Goal: Find specific page/section: Find specific page/section

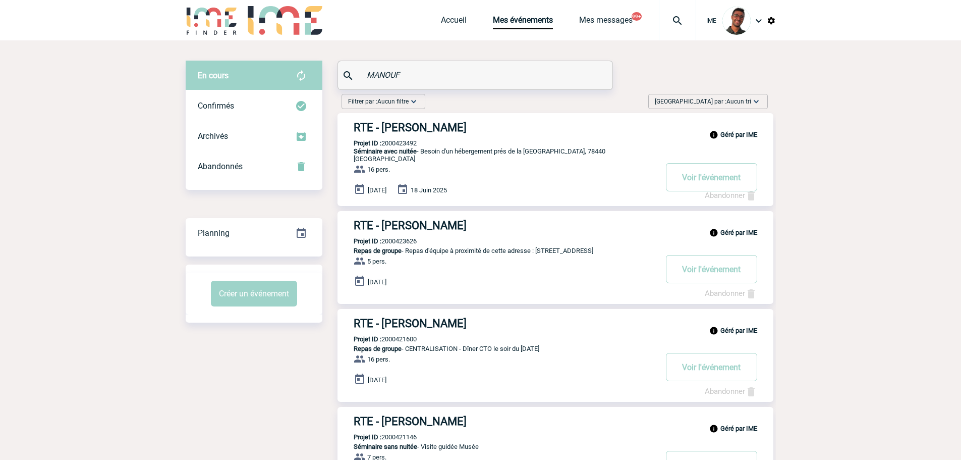
paste input "OUCHLAH"
drag, startPoint x: 322, startPoint y: 77, endPoint x: 240, endPoint y: 79, distance: 82.8
click at [240, 79] on div "En cours En cours Confirmés Archivés Abandonnés En cours Confirmés Archivés Aba…" at bounding box center [481, 341] width 590 height 560
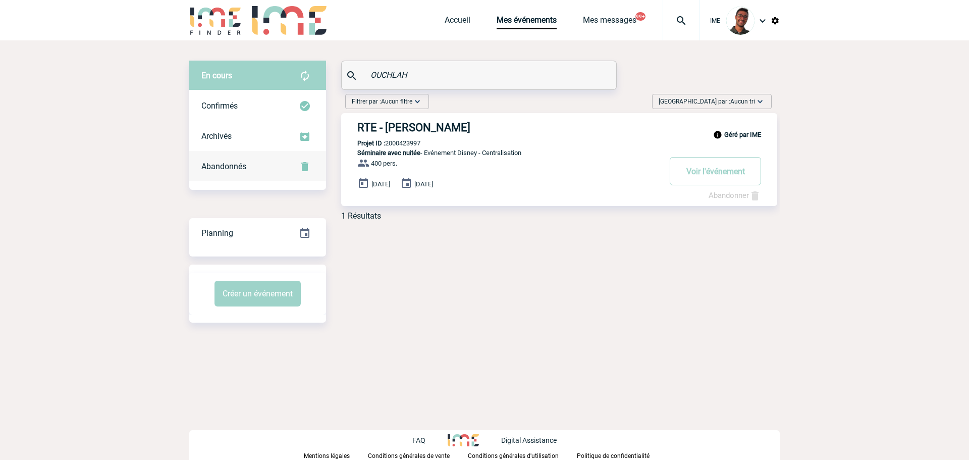
click at [256, 164] on div "Abandonnés" at bounding box center [257, 166] width 137 height 30
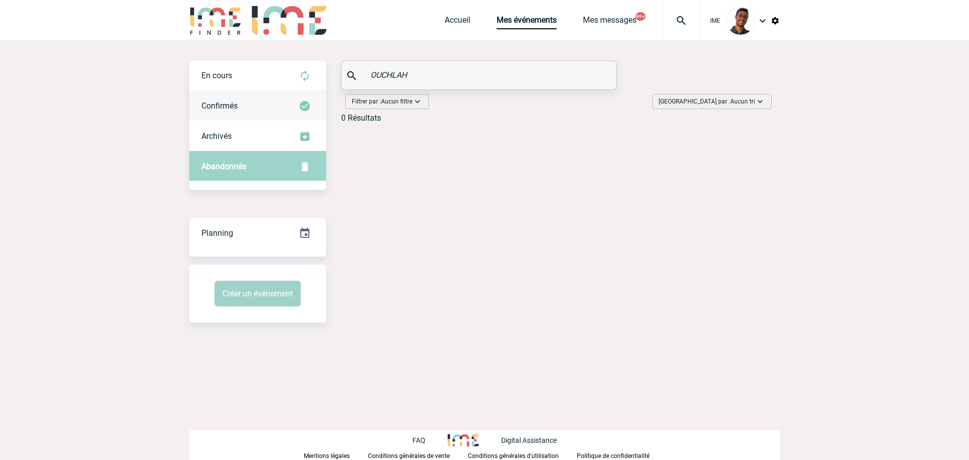
drag, startPoint x: 251, startPoint y: 72, endPoint x: 298, endPoint y: 94, distance: 51.9
click at [252, 72] on div "En cours" at bounding box center [257, 76] width 137 height 30
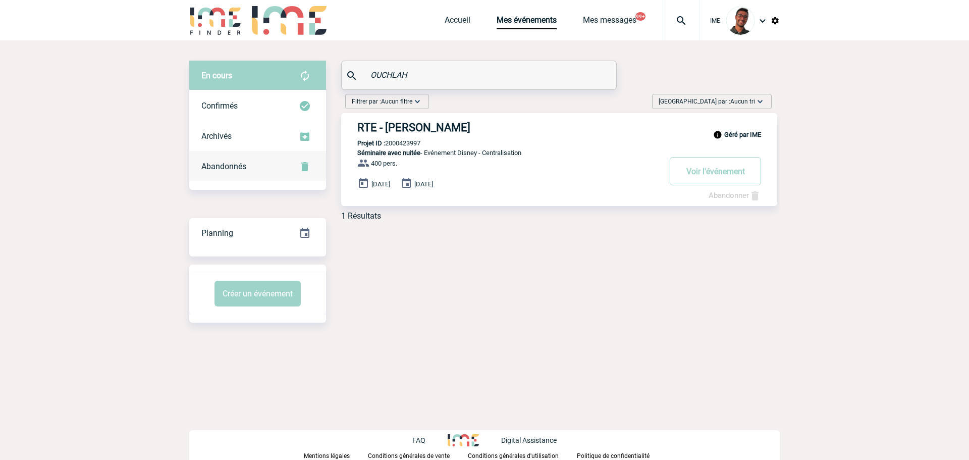
click at [253, 177] on div "Abandonnés" at bounding box center [257, 166] width 137 height 30
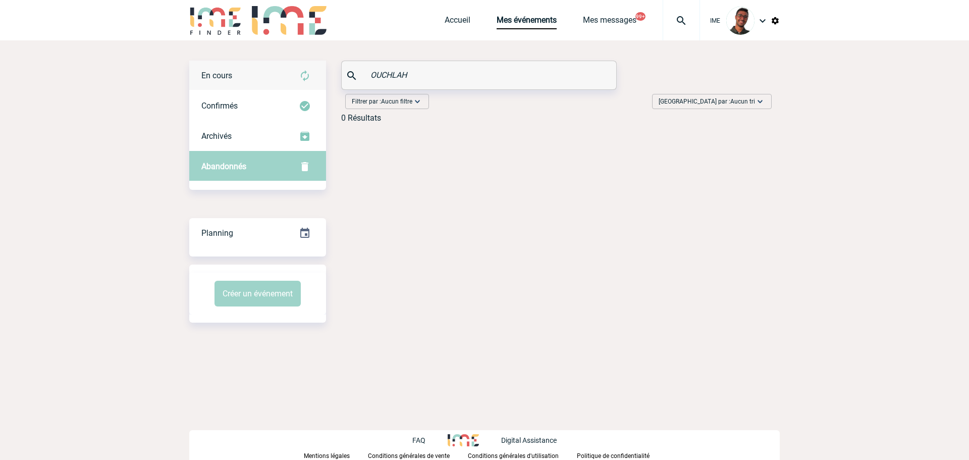
click at [256, 82] on div "En cours" at bounding box center [257, 76] width 137 height 30
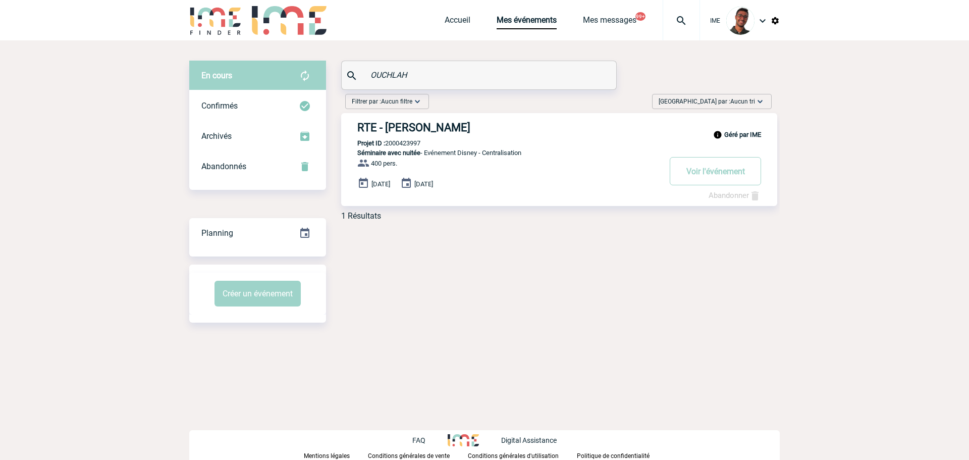
click at [397, 144] on p "Projet ID : 2000423997" at bounding box center [380, 143] width 79 height 8
copy p "2000423997"
click at [401, 236] on div "En cours En cours Confirmés Archivés Abandonnés En cours Confirmés Archivés Aba…" at bounding box center [484, 191] width 590 height 302
drag, startPoint x: 424, startPoint y: 82, endPoint x: 403, endPoint y: 80, distance: 21.3
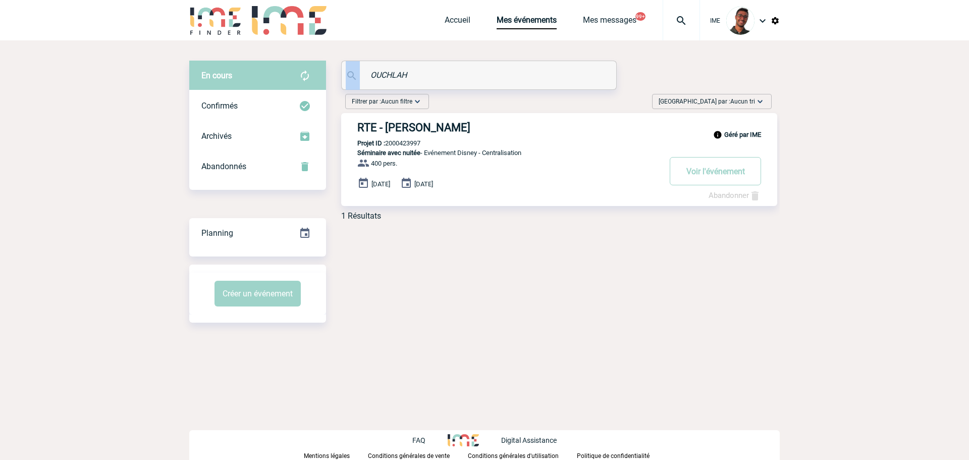
click at [341, 77] on div "OUCHLAH" at bounding box center [478, 75] width 275 height 29
click at [403, 80] on input "OUCHLAH" at bounding box center [480, 75] width 225 height 15
paste input "RICHARD"
click at [288, 96] on div "Confirmés" at bounding box center [257, 106] width 137 height 30
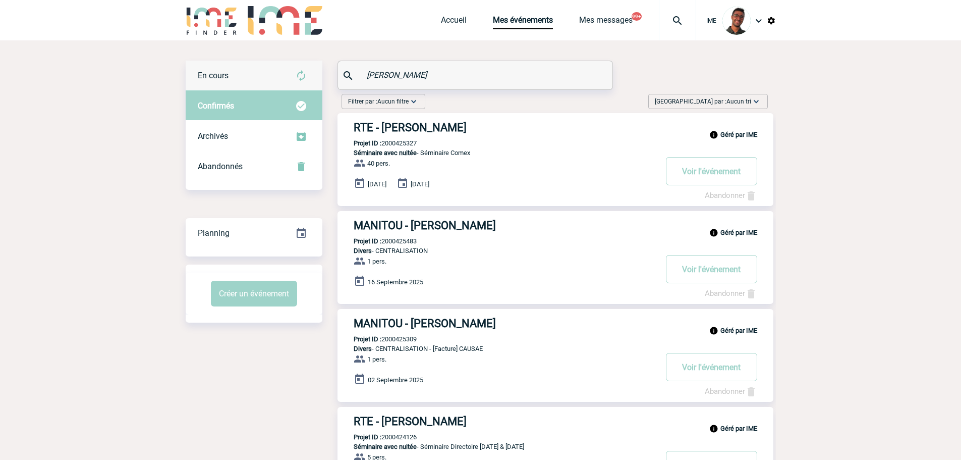
click at [287, 77] on div "En cours" at bounding box center [254, 76] width 137 height 30
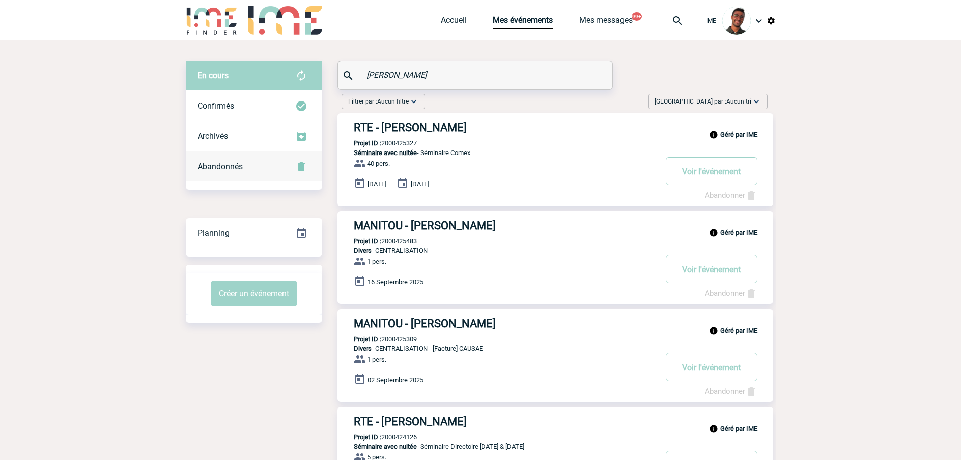
click at [284, 169] on div "Abandonnés" at bounding box center [254, 166] width 137 height 30
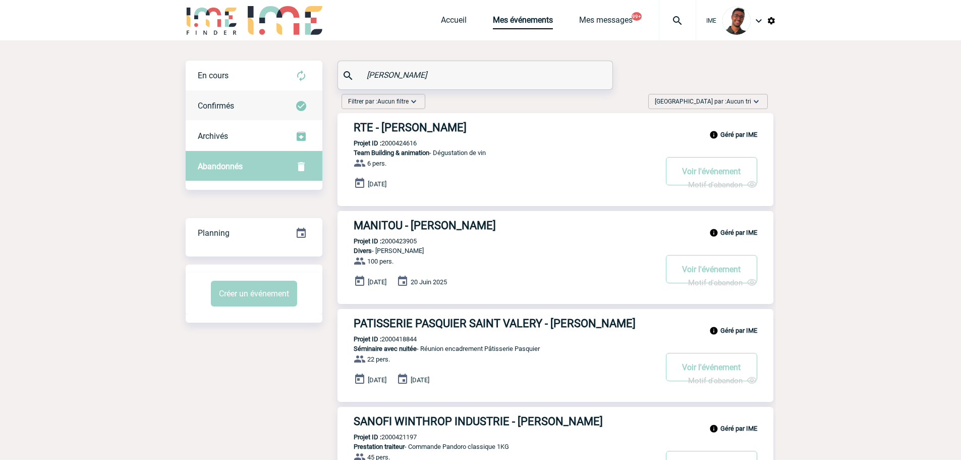
click at [273, 116] on div "Confirmés" at bounding box center [254, 106] width 137 height 30
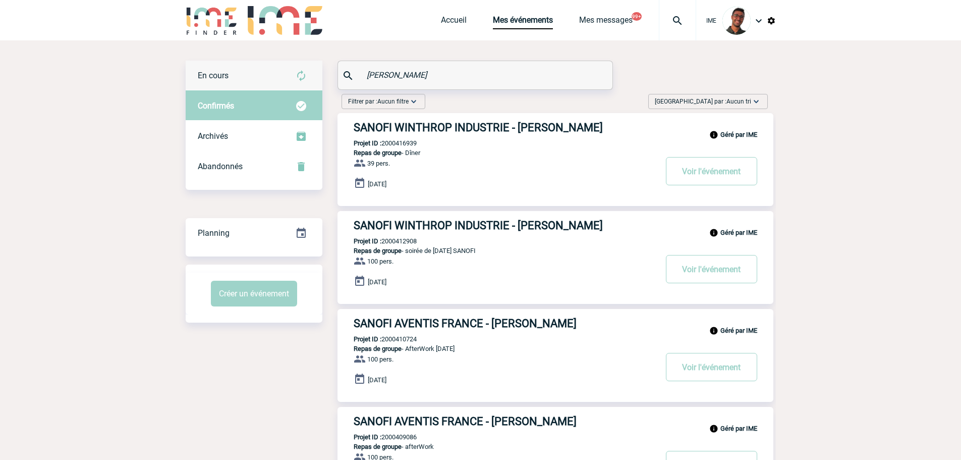
click at [277, 86] on div "En cours" at bounding box center [254, 76] width 137 height 30
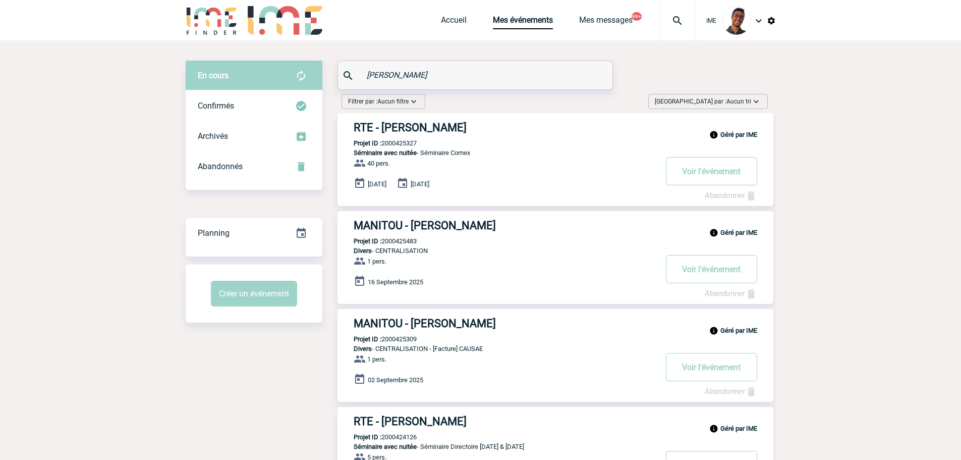
drag, startPoint x: 460, startPoint y: 73, endPoint x: 266, endPoint y: 66, distance: 193.4
paste input "BACHELOT"
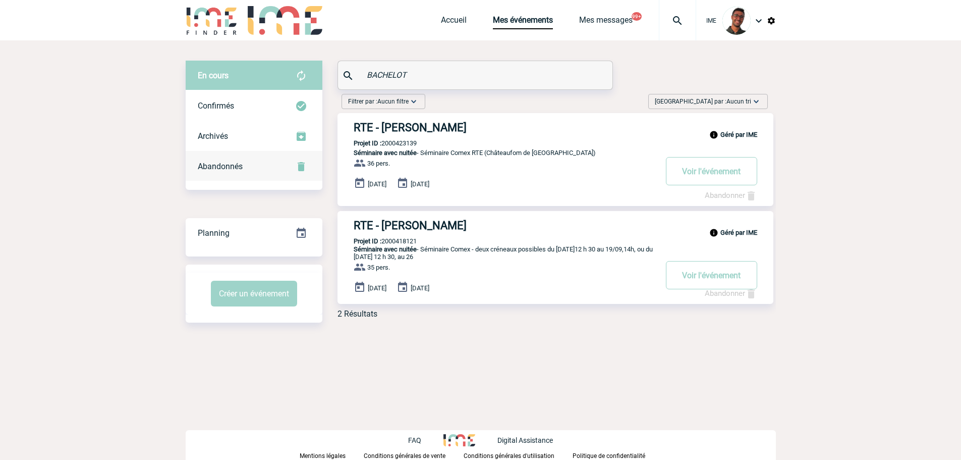
type input "BACHELOT"
click at [267, 168] on div "Abandonnés" at bounding box center [254, 166] width 137 height 30
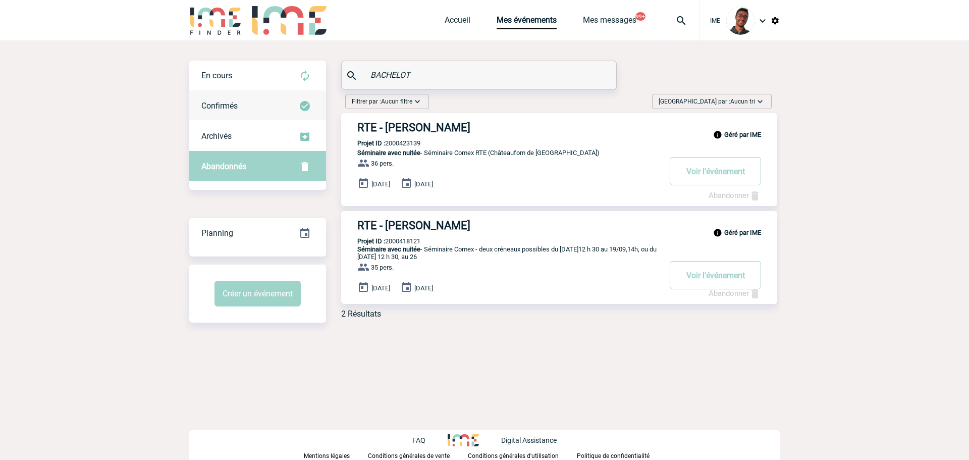
click at [275, 99] on div "Confirmés" at bounding box center [257, 106] width 137 height 30
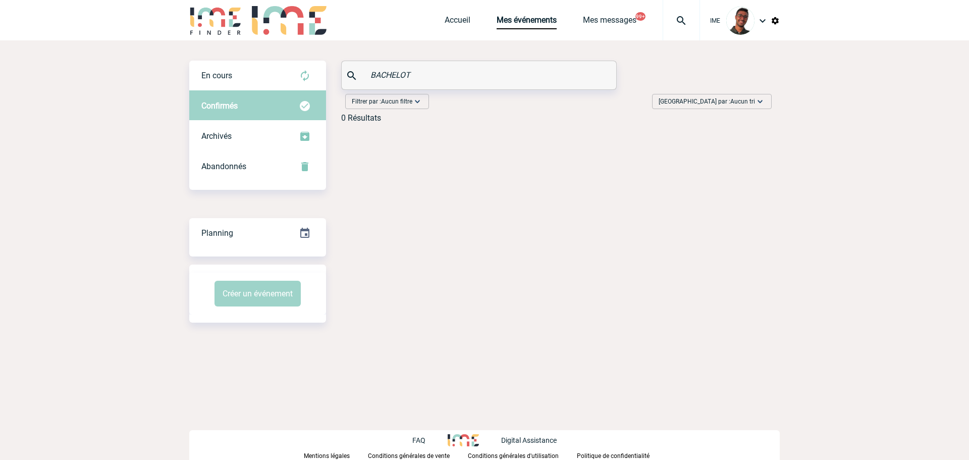
click at [274, 57] on div "En cours En cours Confirmés Archivés Abandonnés En cours Confirmés Archivés Aba…" at bounding box center [484, 191] width 590 height 302
click at [269, 66] on div "En cours" at bounding box center [257, 76] width 137 height 30
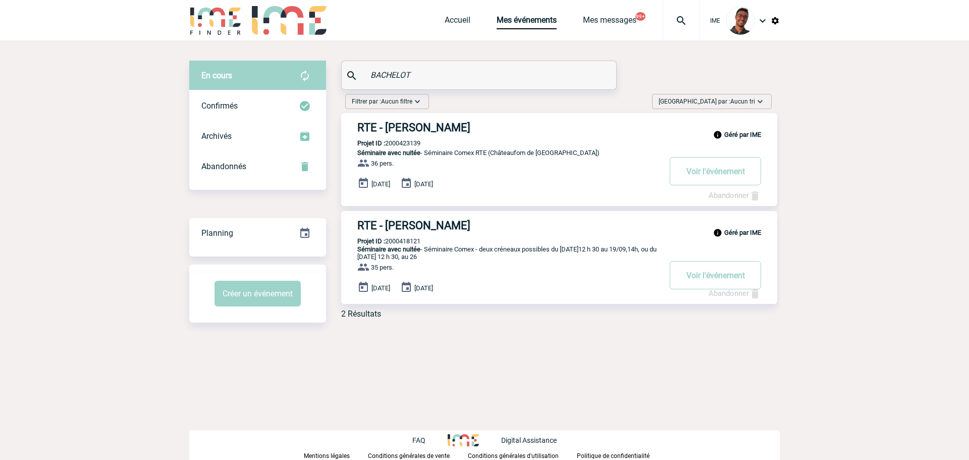
click at [422, 126] on h3 "RTE - Valérie BACHELOT" at bounding box center [508, 127] width 303 height 13
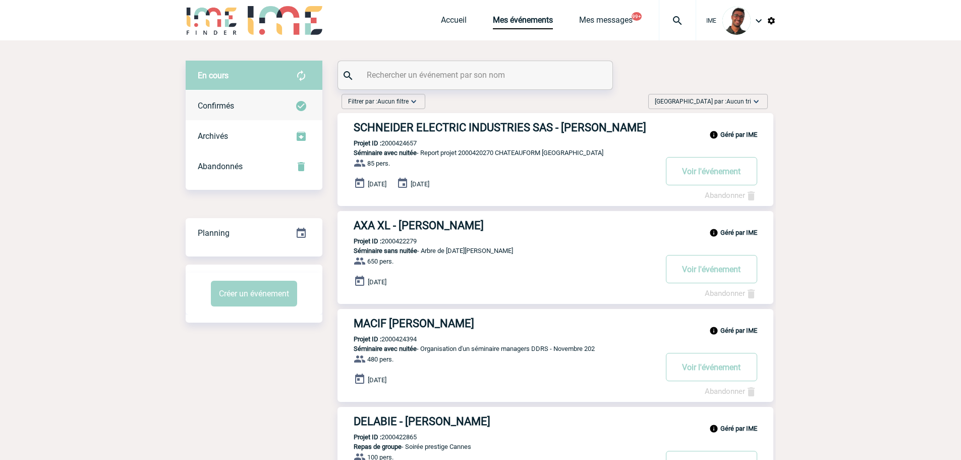
click at [300, 105] on img at bounding box center [301, 106] width 12 height 12
